Goal: Find contact information: Find contact information

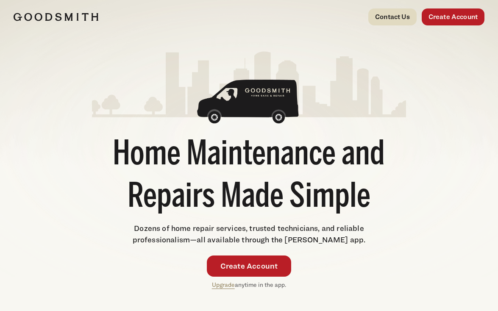
click at [392, 18] on link "Contact Us" at bounding box center [392, 16] width 48 height 17
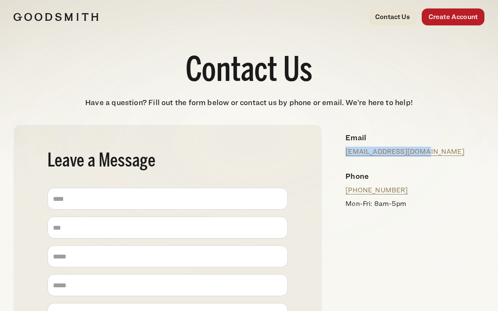
drag, startPoint x: 426, startPoint y: 153, endPoint x: 345, endPoint y: 153, distance: 81.4
click at [345, 153] on div "Email [EMAIL_ADDRESS][DOMAIN_NAME]" at bounding box center [412, 144] width 146 height 39
copy link "[EMAIL_ADDRESS][DOMAIN_NAME]"
